Goal: Browse casually: Explore the website without a specific task or goal

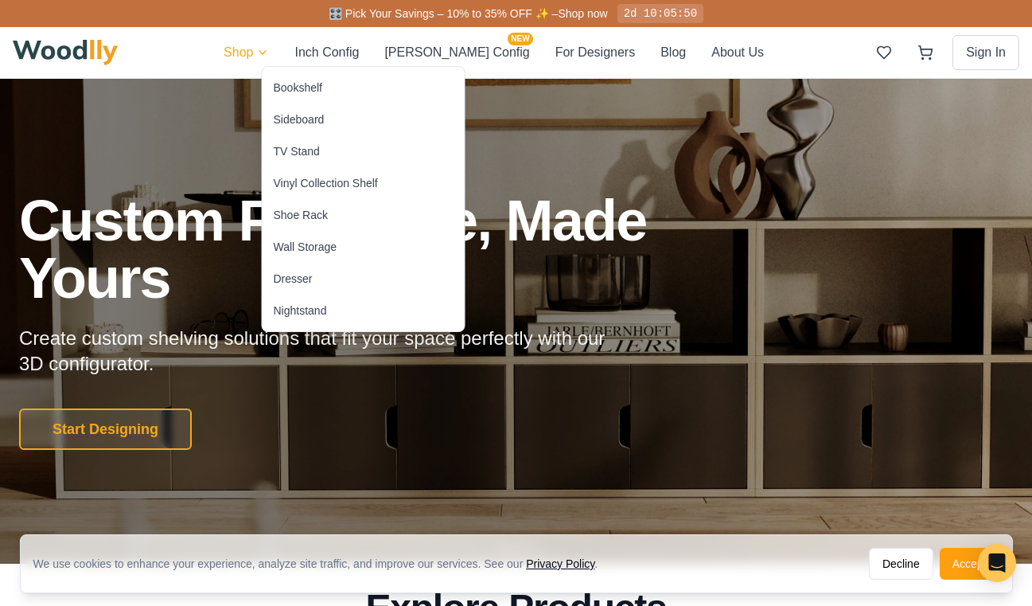
click at [310, 311] on div "Nightstand" at bounding box center [300, 310] width 53 height 16
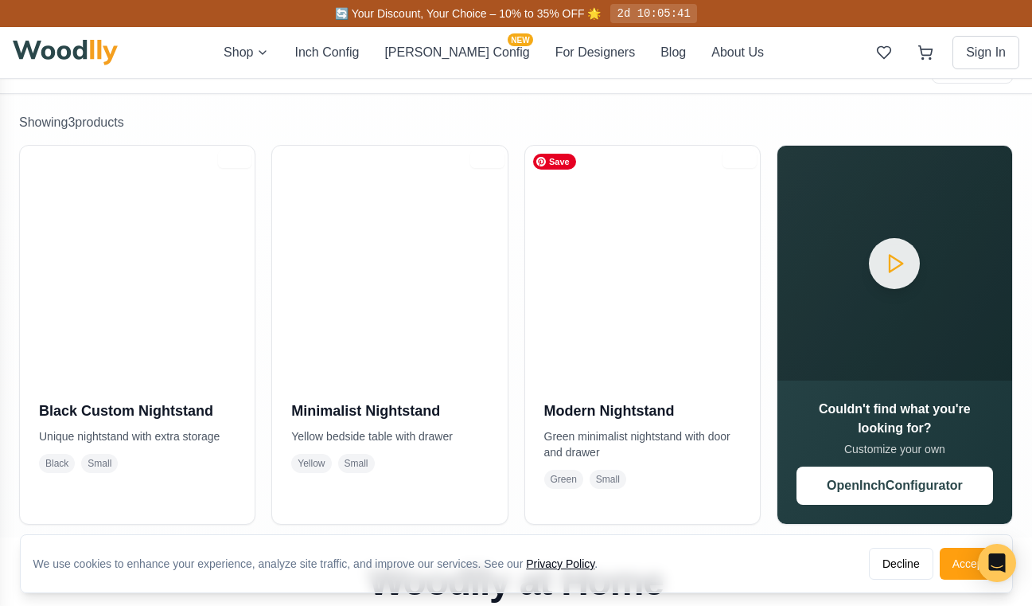
scroll to position [296, 0]
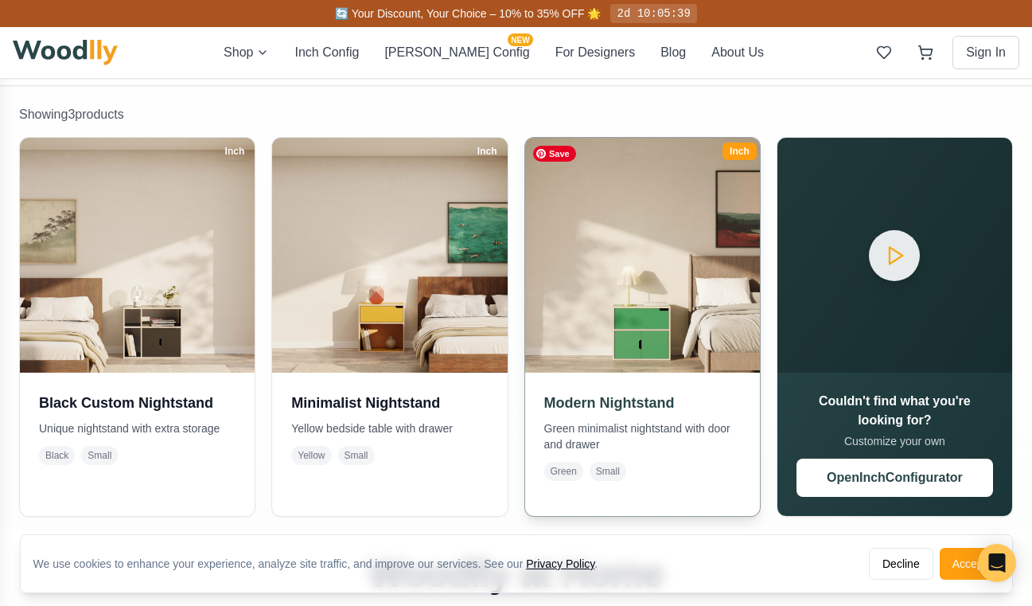
click at [599, 270] on img at bounding box center [642, 255] width 247 height 247
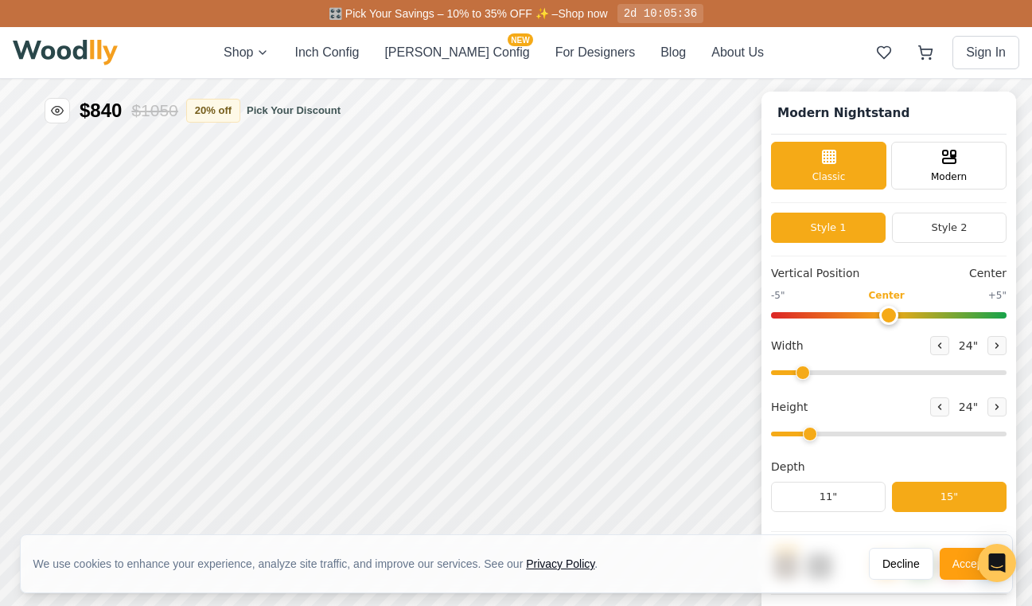
type input "2"
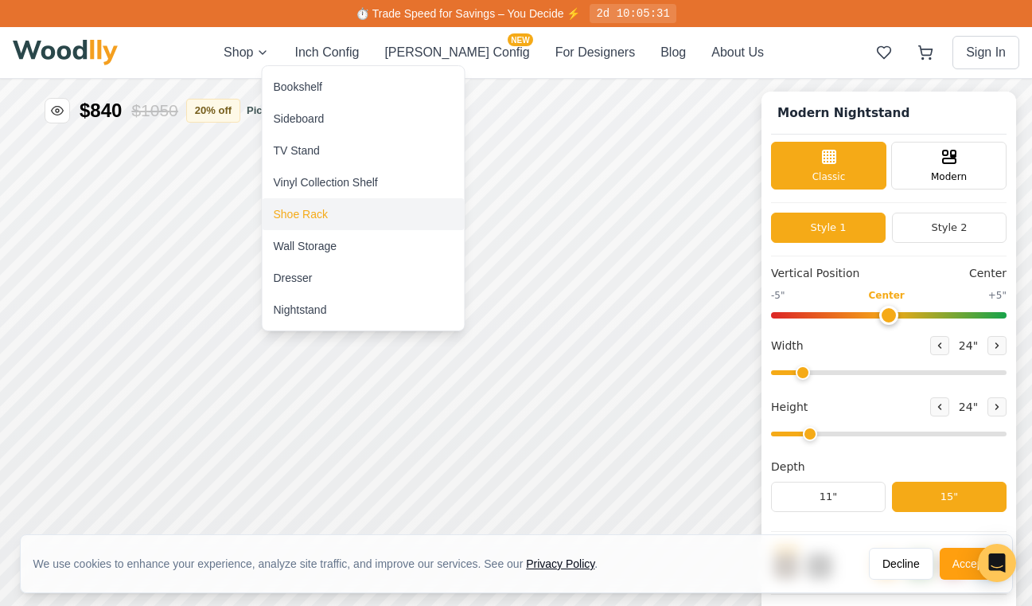
click at [310, 213] on div "Shoe Rack" at bounding box center [301, 214] width 54 height 16
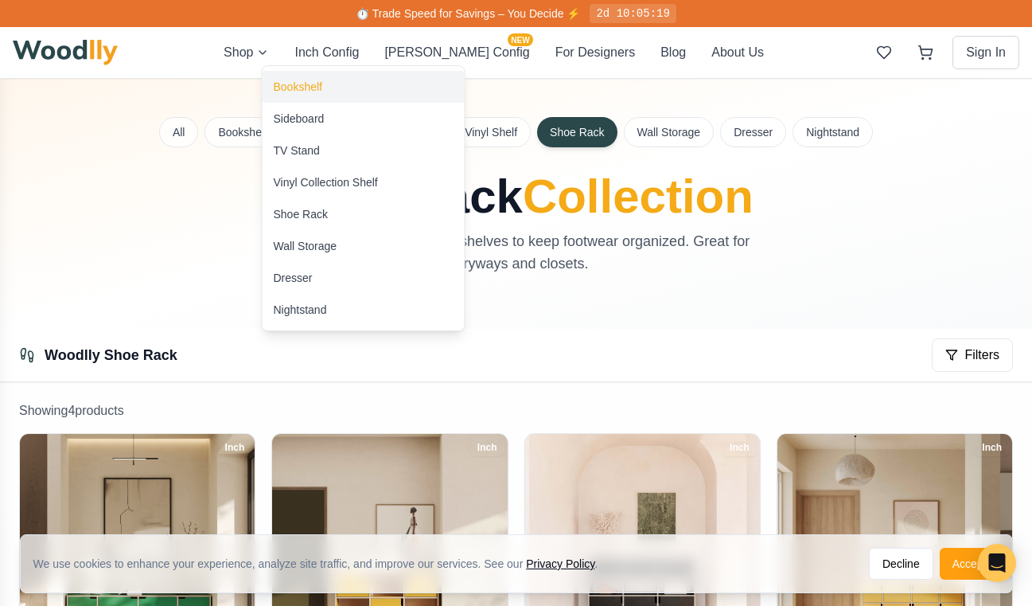
click at [306, 92] on div "Bookshelf" at bounding box center [298, 87] width 49 height 16
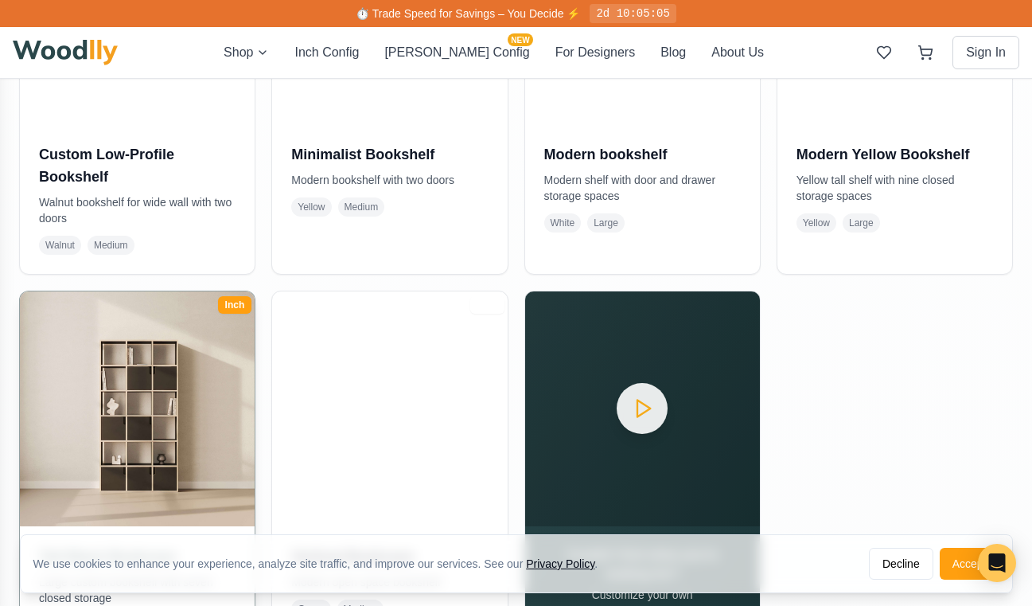
scroll to position [1086, 0]
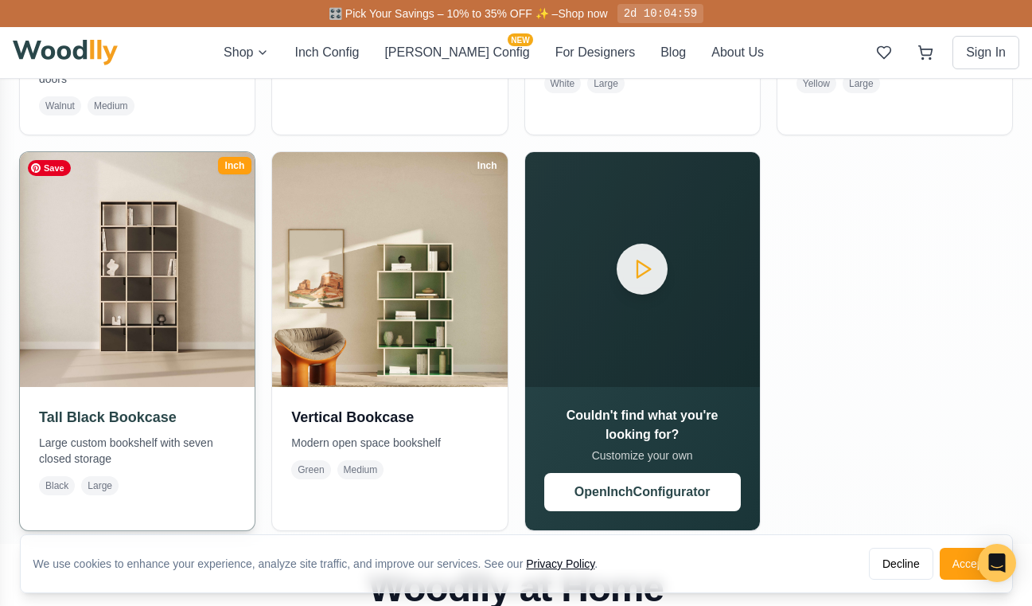
click at [137, 283] on img at bounding box center [137, 269] width 247 height 247
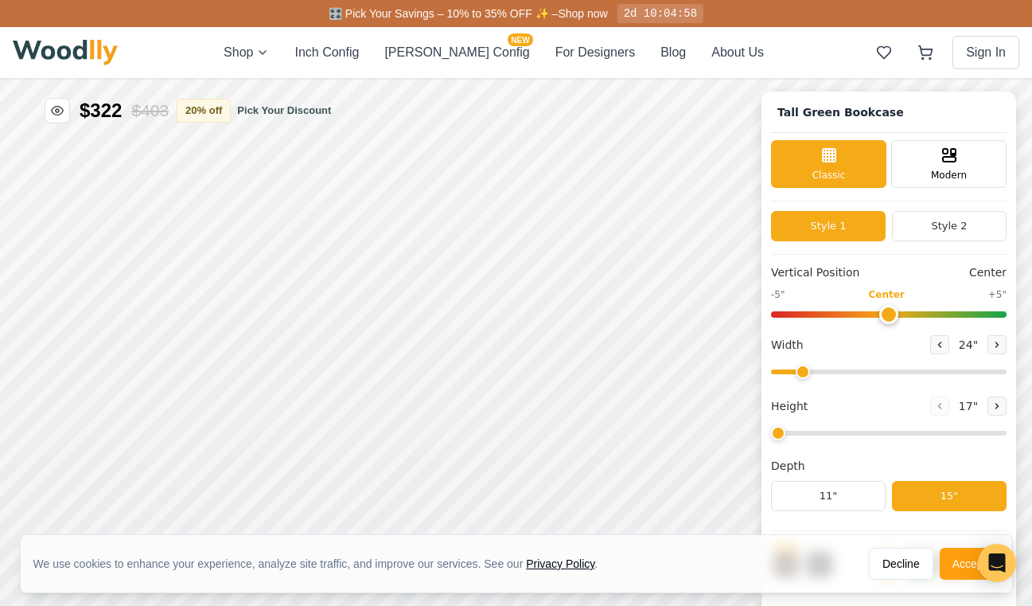
type input "45"
type input "6"
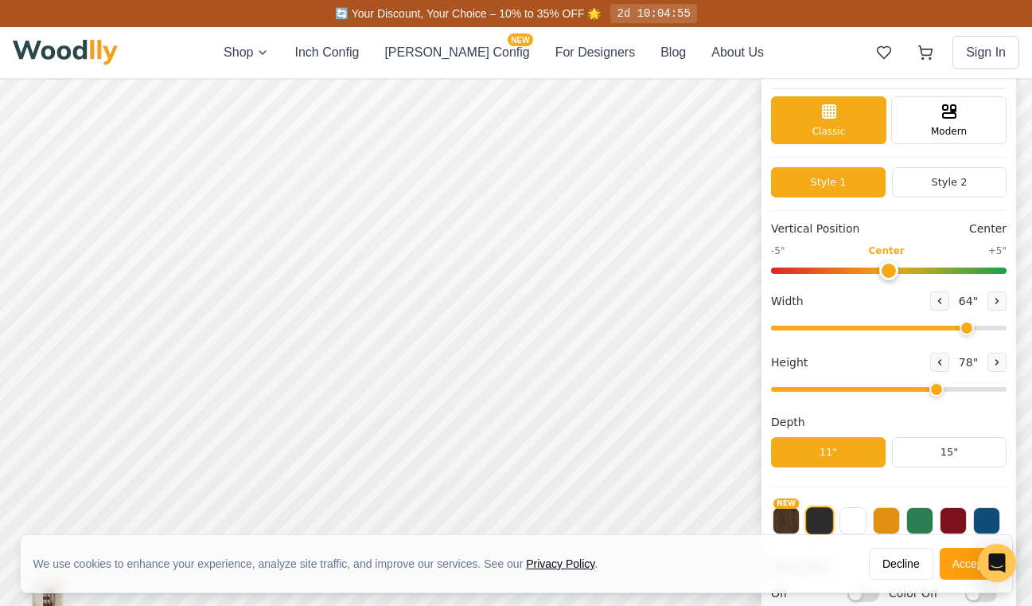
drag, startPoint x: 884, startPoint y: 329, endPoint x: 964, endPoint y: 337, distance: 80.0
type input "64"
click at [964, 330] on input "range" at bounding box center [889, 327] width 236 height 5
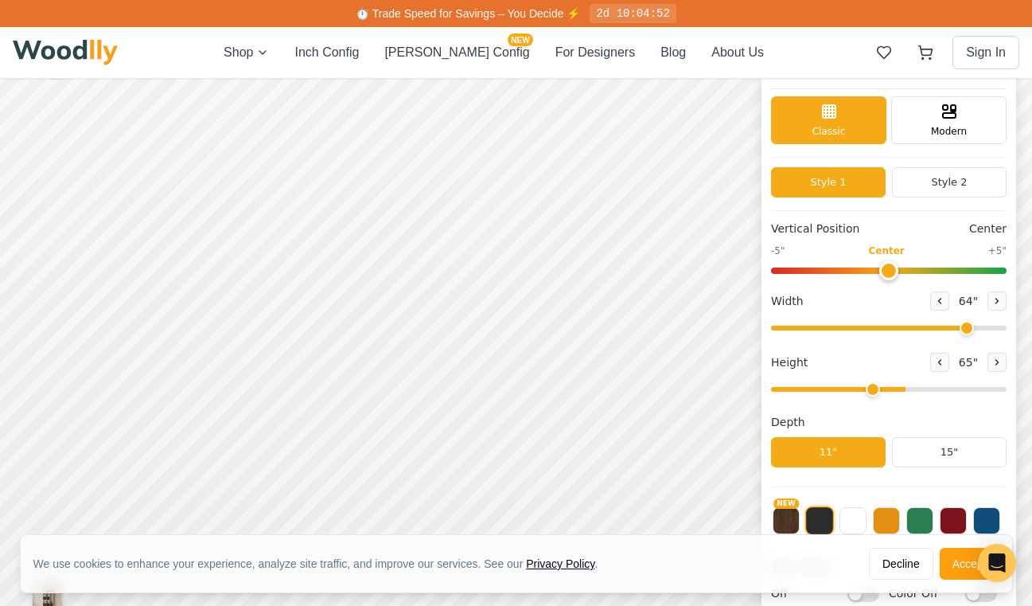
drag, startPoint x: 932, startPoint y: 385, endPoint x: 875, endPoint y: 385, distance: 57.3
type input "4"
click at [874, 387] on input "range" at bounding box center [889, 389] width 236 height 5
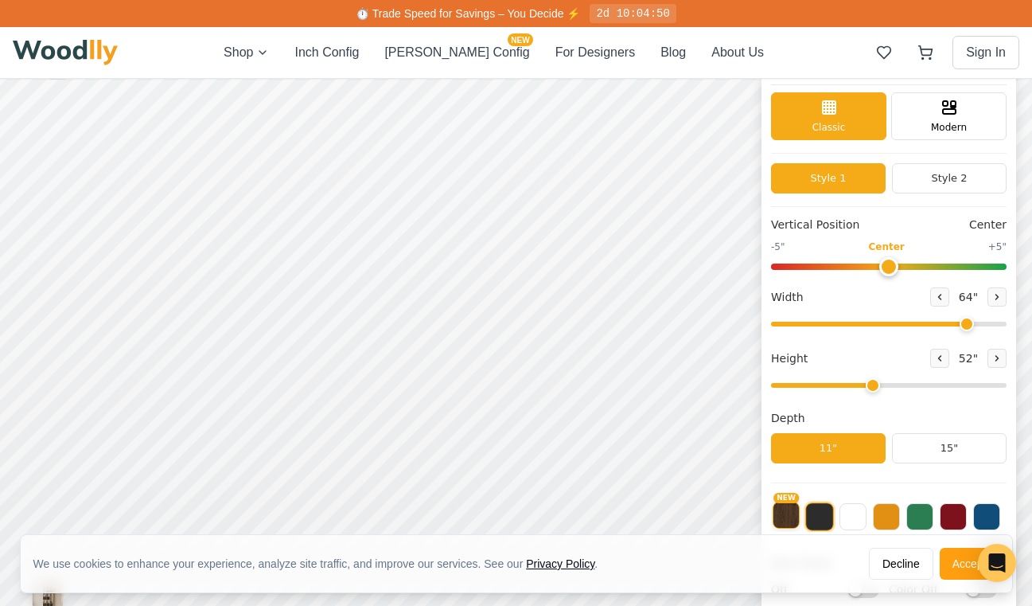
click at [793, 512] on button "NEW" at bounding box center [786, 514] width 27 height 27
click at [828, 516] on button at bounding box center [819, 514] width 27 height 27
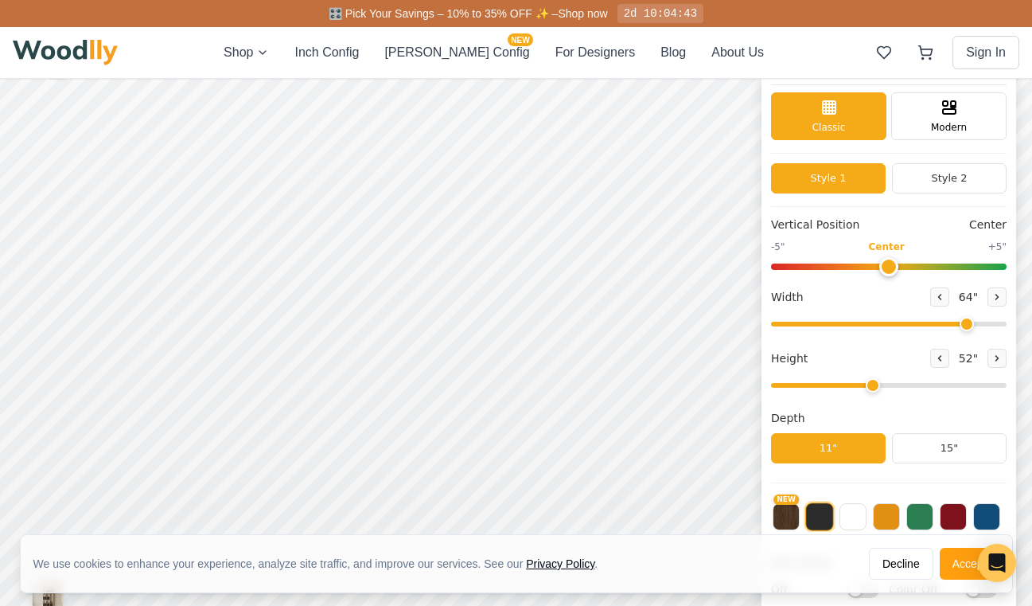
click at [868, 515] on div "NEW" at bounding box center [889, 512] width 236 height 40
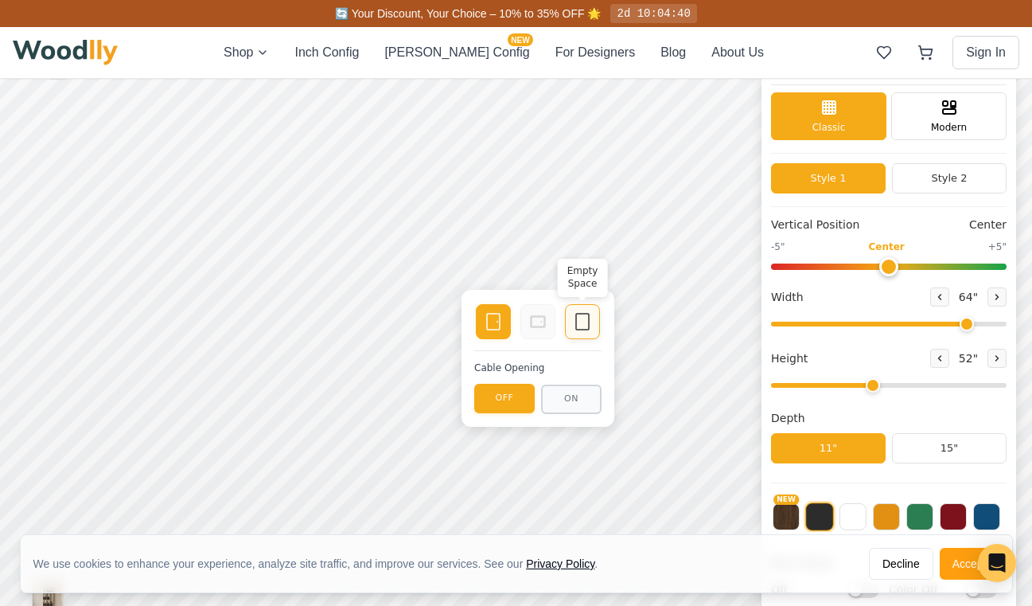
click at [567, 326] on div "Empty Space" at bounding box center [582, 321] width 35 height 35
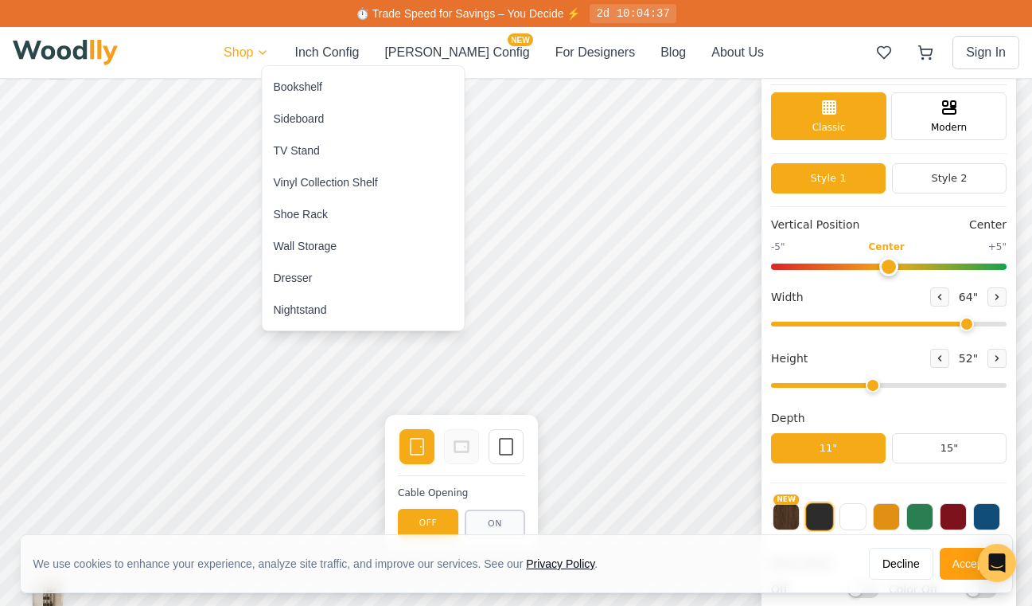
click at [312, 113] on div "Sideboard" at bounding box center [299, 119] width 51 height 16
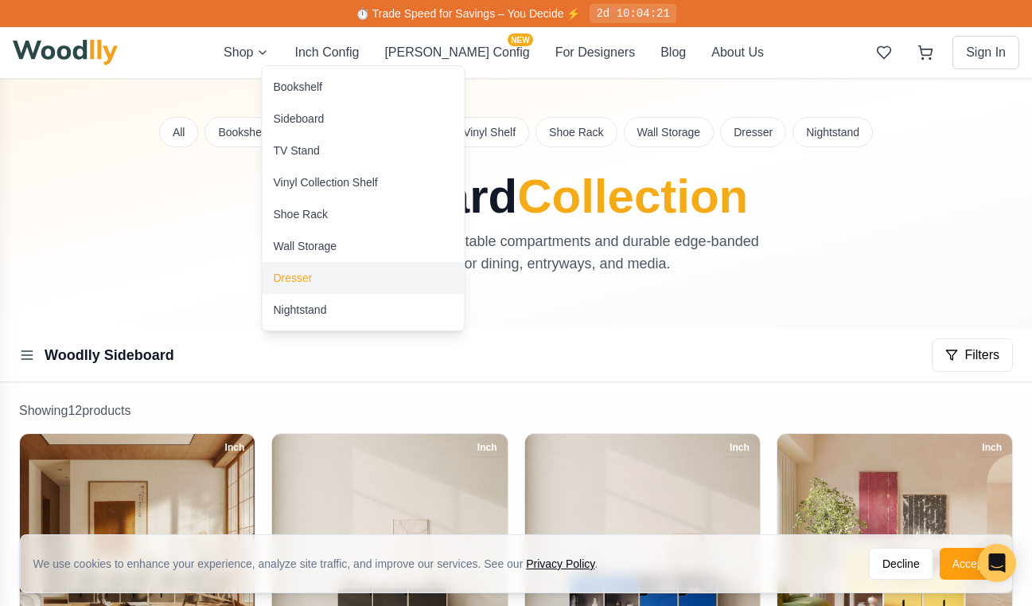
click at [311, 278] on div "Dresser" at bounding box center [293, 278] width 39 height 16
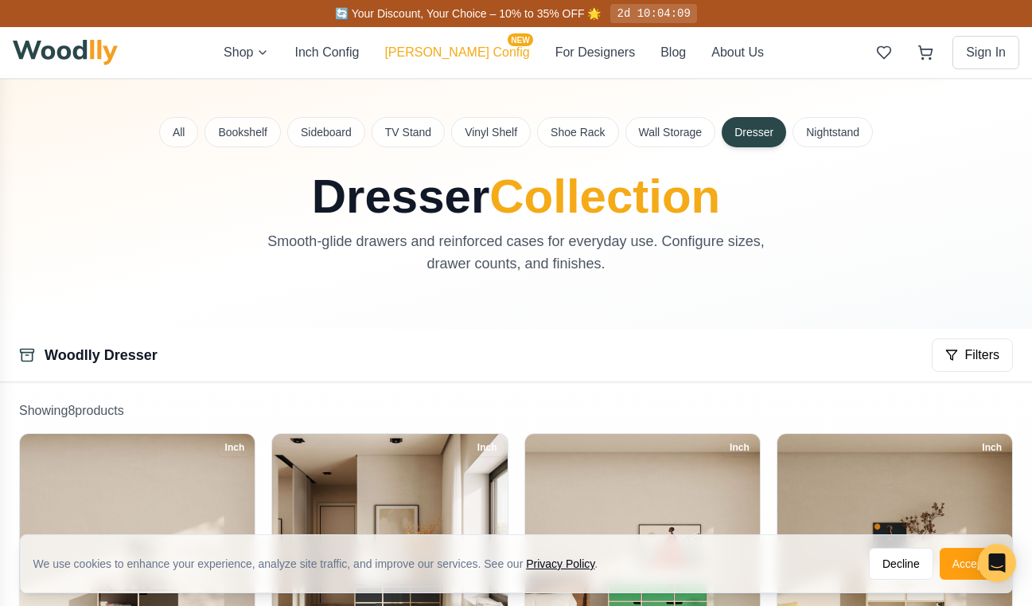
click at [436, 52] on button "[PERSON_NAME] Config NEW" at bounding box center [456, 52] width 145 height 19
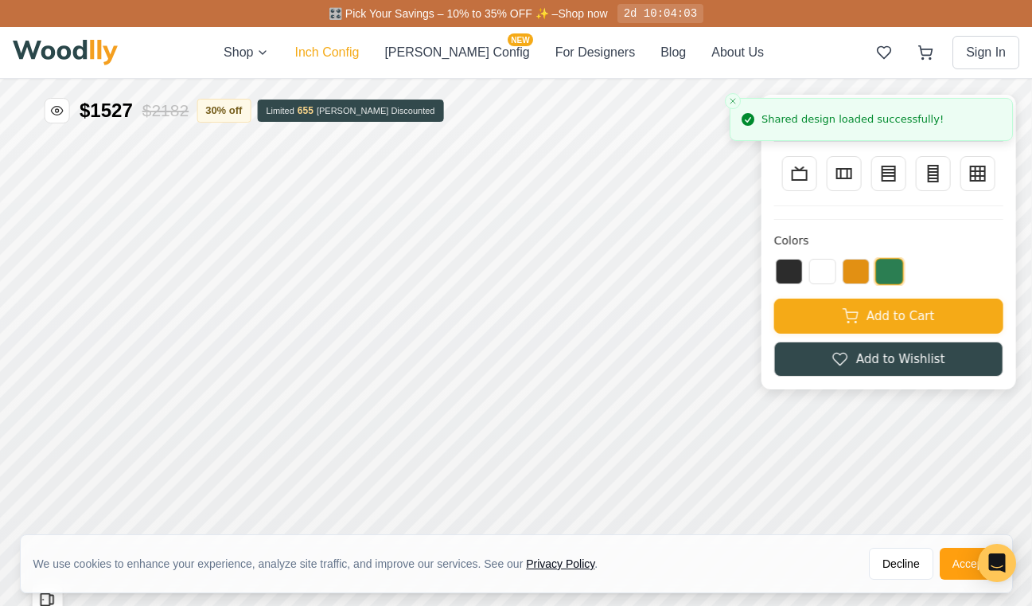
click at [341, 53] on button "Inch Config" at bounding box center [326, 52] width 64 height 19
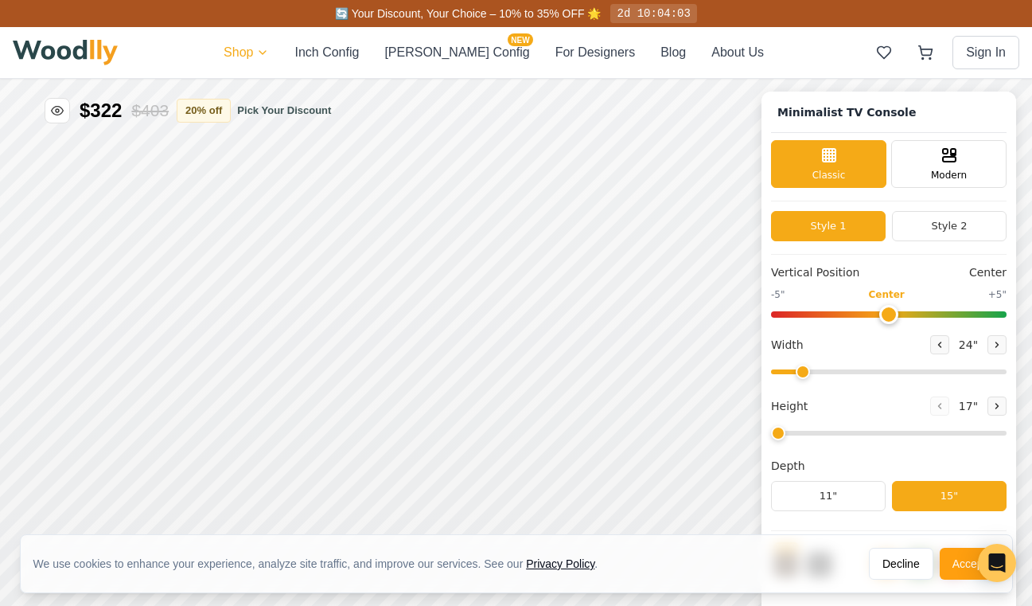
type input "63"
type input "2"
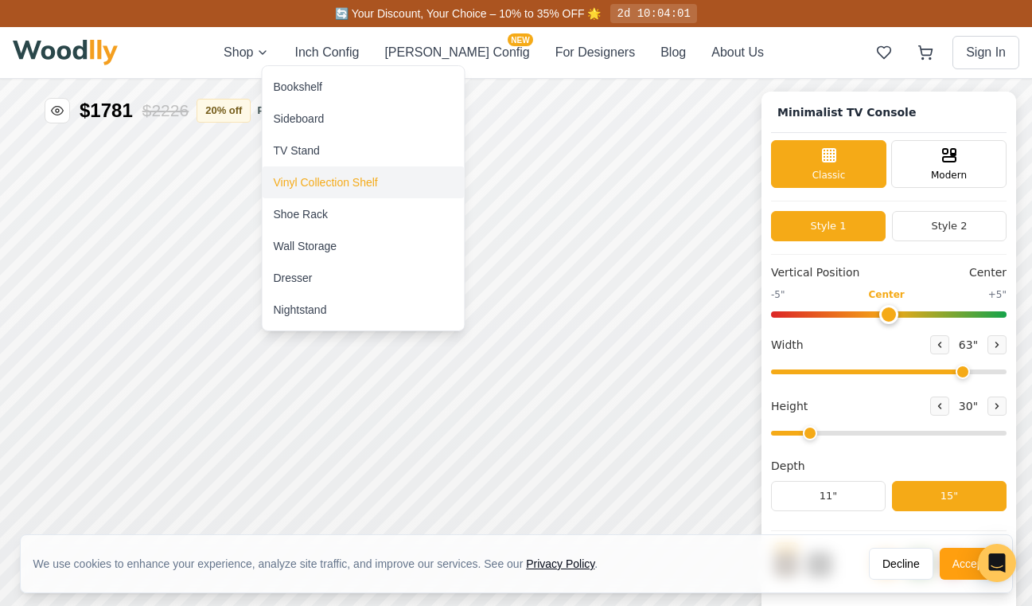
click at [310, 182] on div "Vinyl Collection Shelf" at bounding box center [326, 182] width 104 height 16
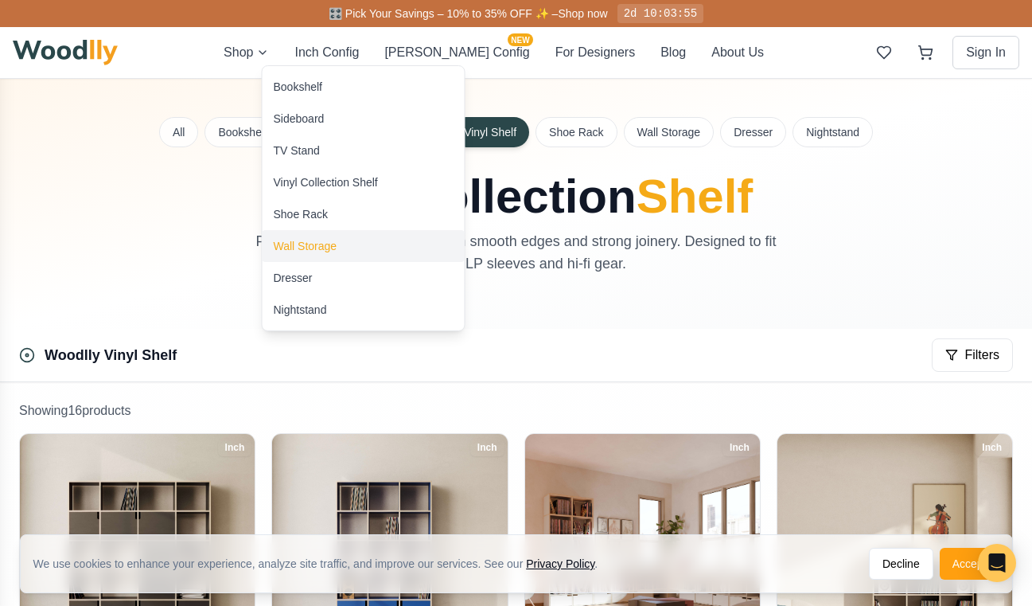
click at [300, 244] on div "Wall Storage" at bounding box center [306, 246] width 64 height 16
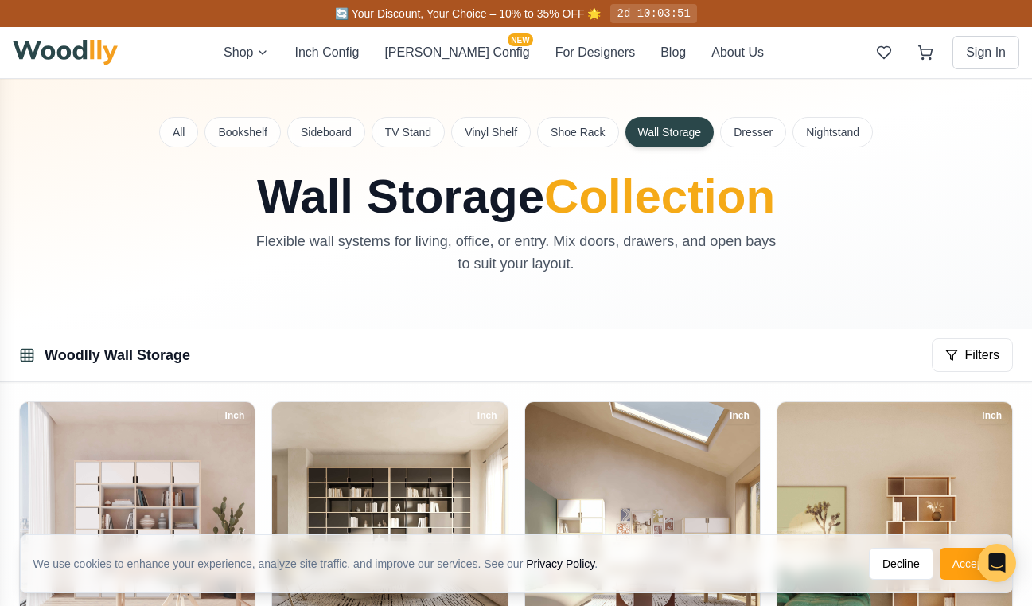
click at [110, 53] on img at bounding box center [65, 52] width 105 height 25
